Goal: Obtain resource: Download file/media

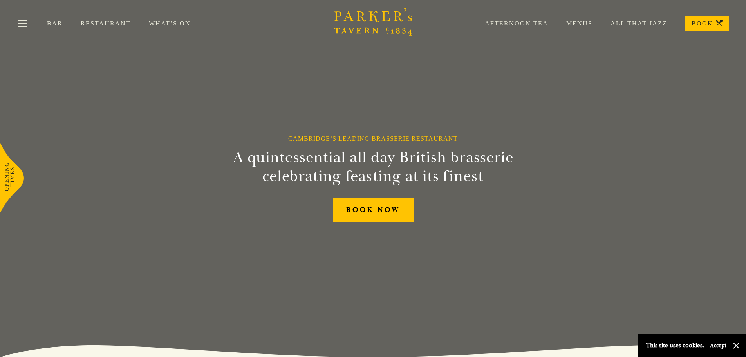
click at [573, 23] on link "Menus" at bounding box center [570, 24] width 44 height 8
click at [52, 23] on link "Bar" at bounding box center [64, 24] width 34 height 8
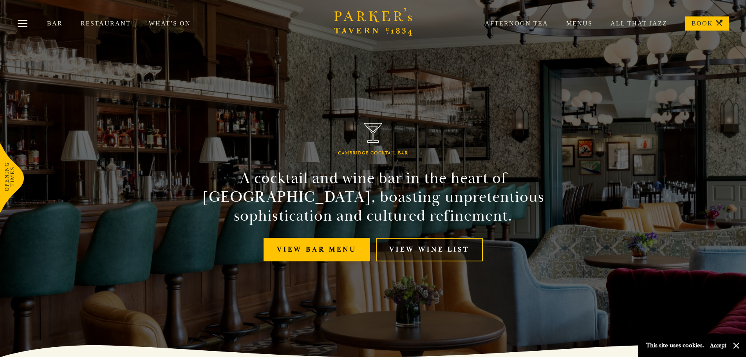
click at [415, 253] on link "View Wine List" at bounding box center [429, 250] width 107 height 24
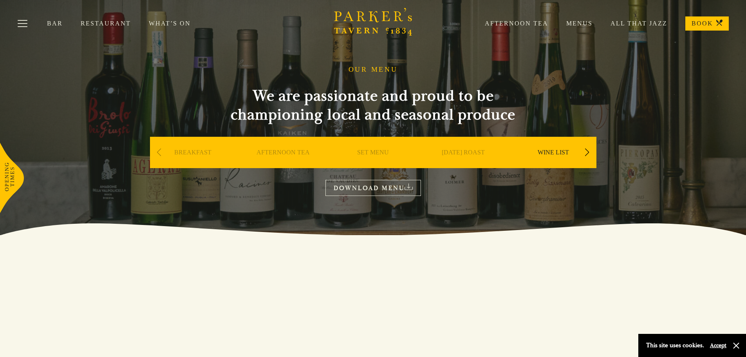
click at [365, 188] on link "DOWNLOAD MENU" at bounding box center [373, 188] width 96 height 16
